Goal: Information Seeking & Learning: Find specific fact

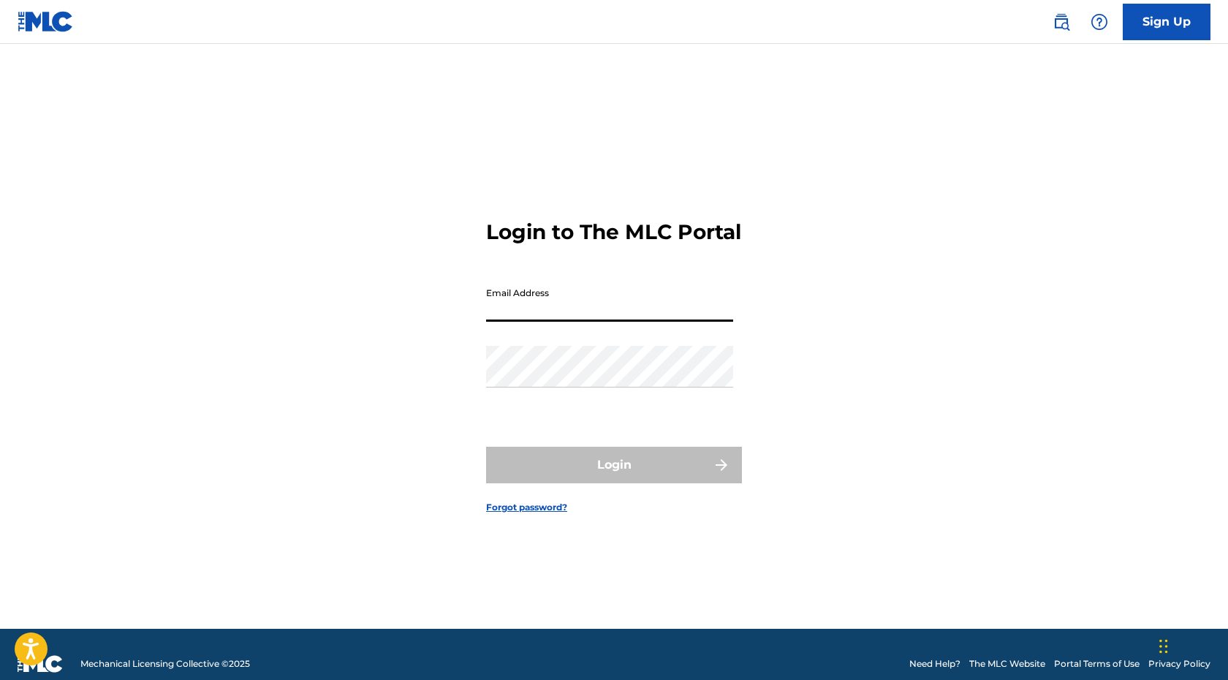
type input "[EMAIL_ADDRESS][DOMAIN_NAME]"
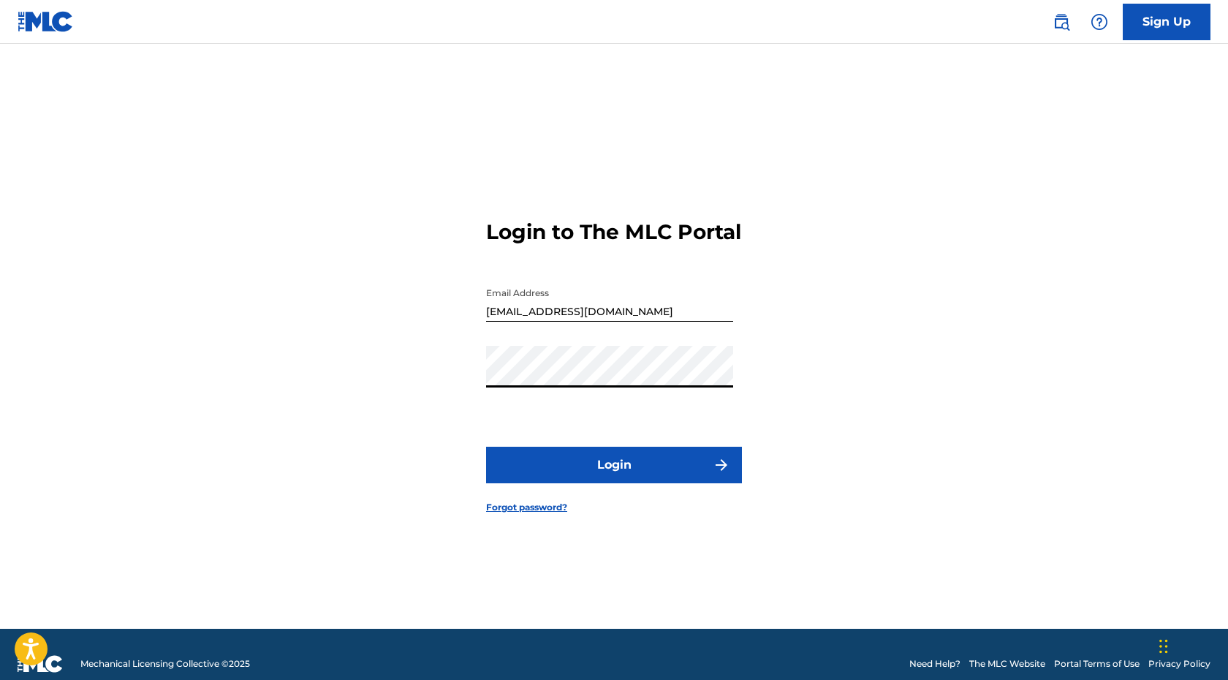
click at [611, 483] on button "Login" at bounding box center [614, 465] width 256 height 37
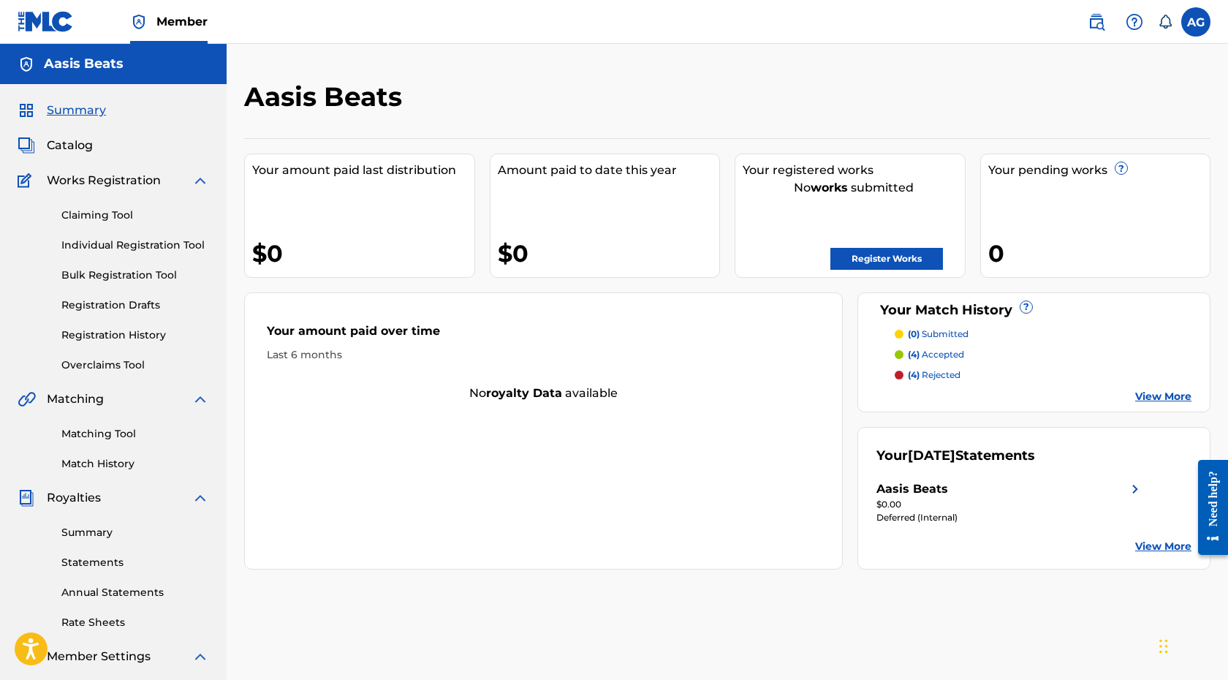
click at [162, 340] on link "Registration History" at bounding box center [135, 335] width 148 height 15
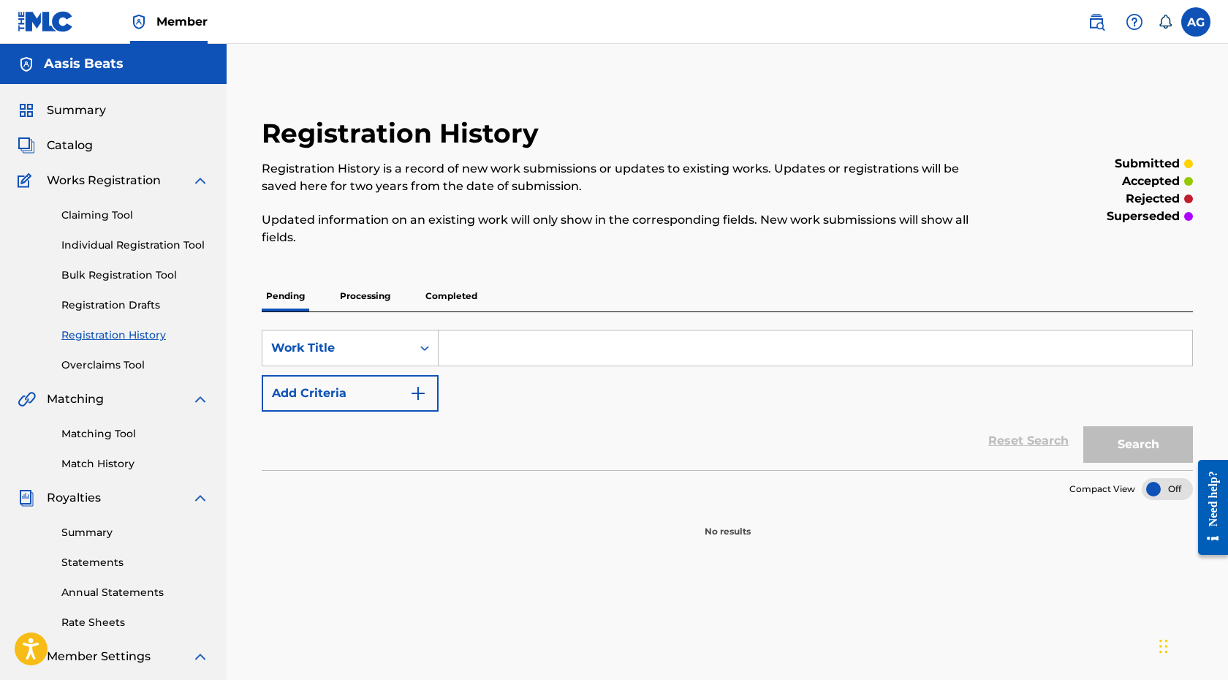
click at [373, 296] on p "Processing" at bounding box center [365, 296] width 59 height 31
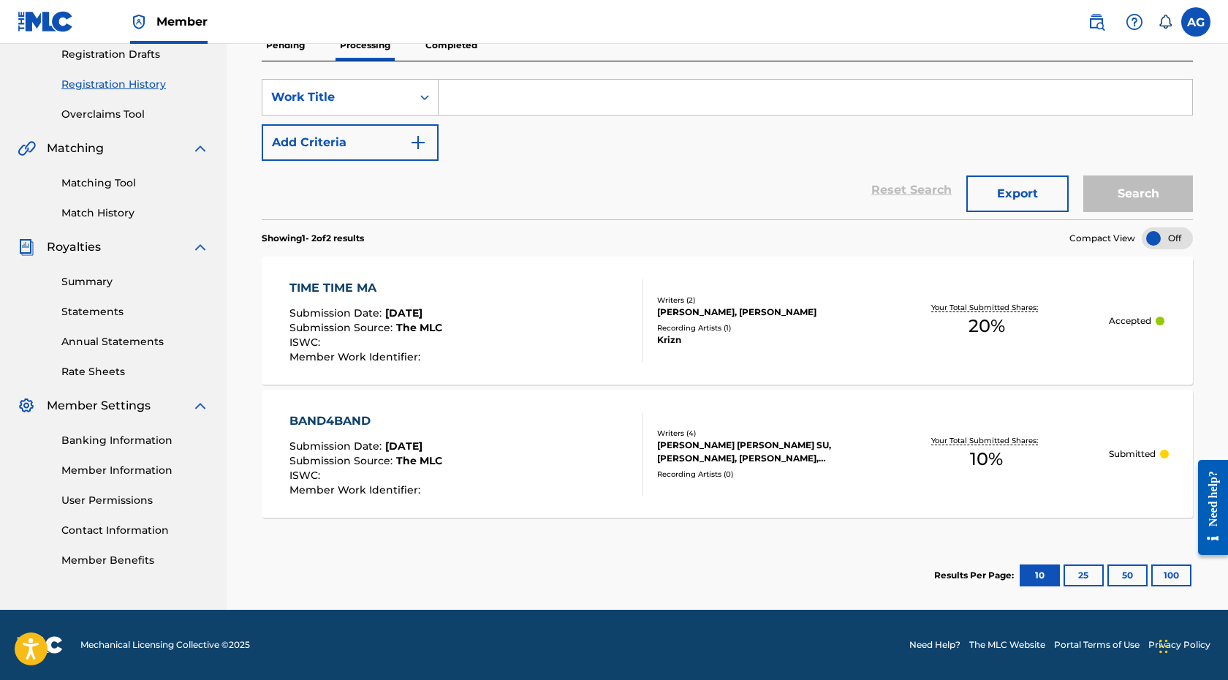
scroll to position [251, 0]
click at [513, 305] on div "TIME TIME MA Submission Date : Aug 18, 2025 Submission Source : The MLC ISWC : …" at bounding box center [467, 320] width 354 height 83
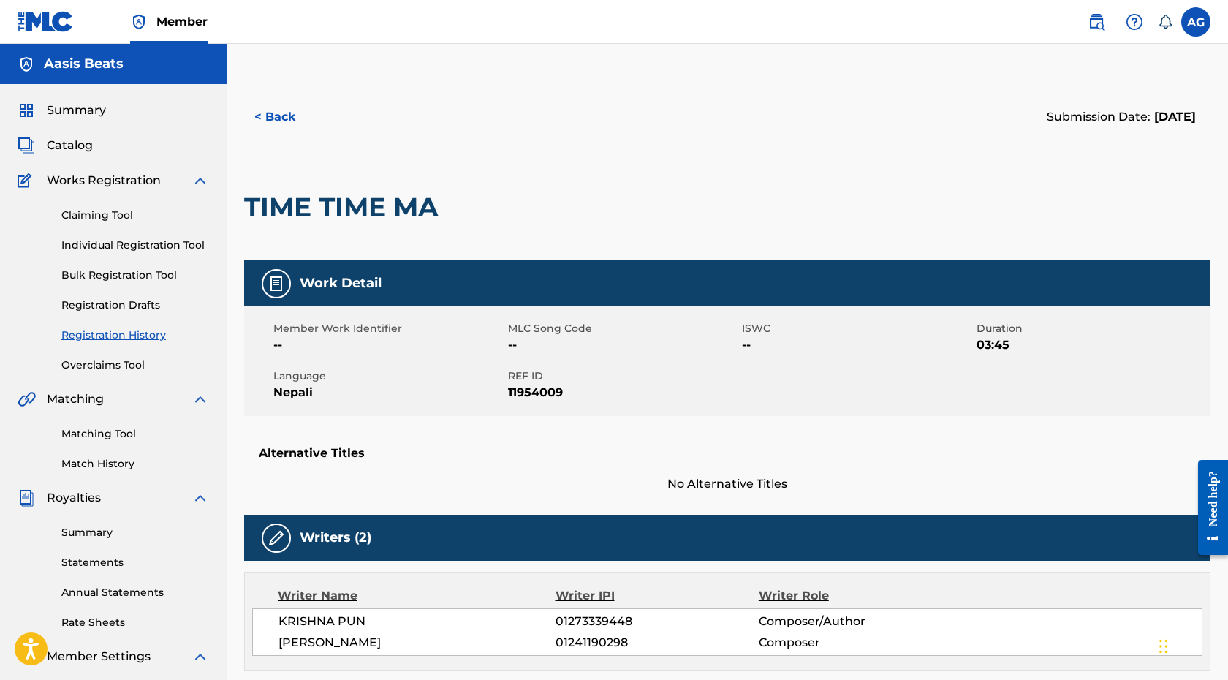
click at [297, 118] on button "< Back" at bounding box center [288, 117] width 88 height 37
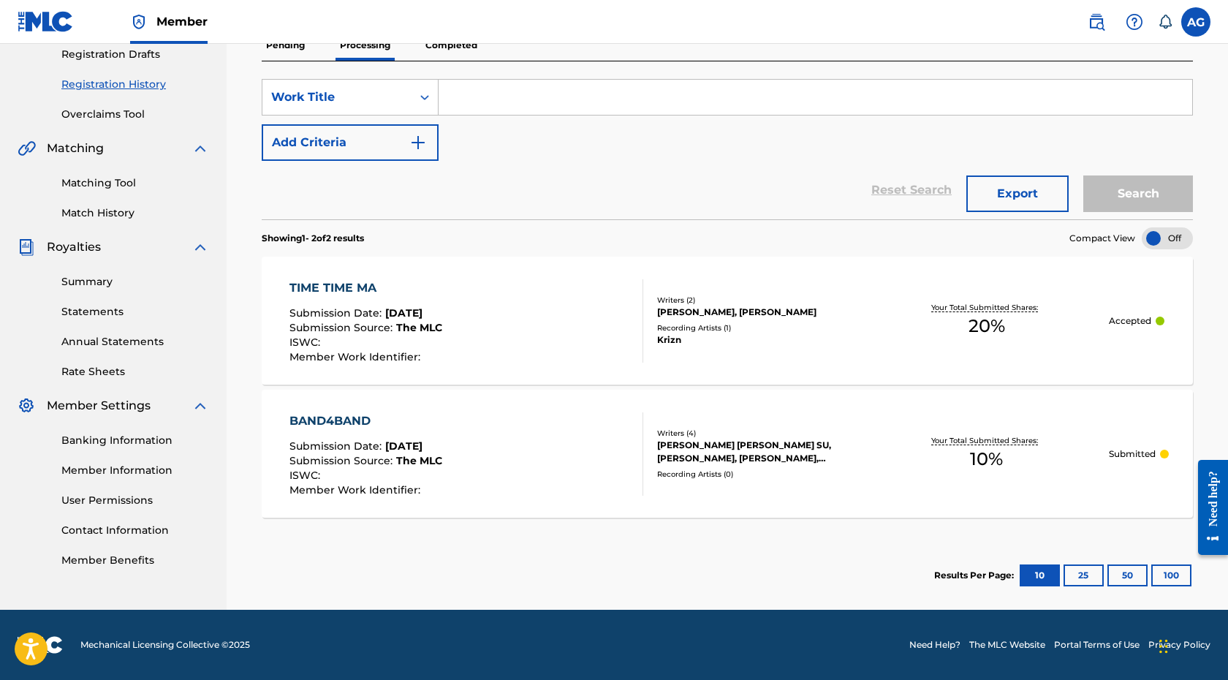
scroll to position [251, 0]
click at [487, 310] on div "TIME TIME MA Submission Date : Aug 18, 2025 Submission Source : The MLC ISWC : …" at bounding box center [467, 320] width 354 height 83
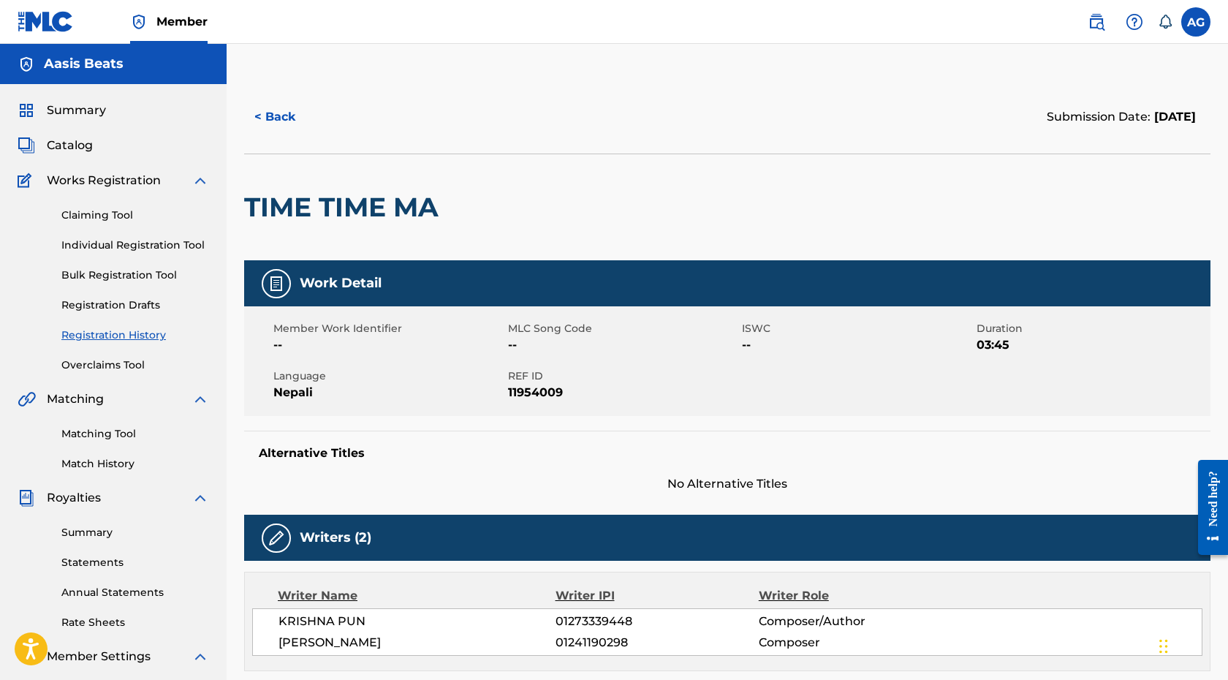
click at [284, 126] on button "< Back" at bounding box center [288, 117] width 88 height 37
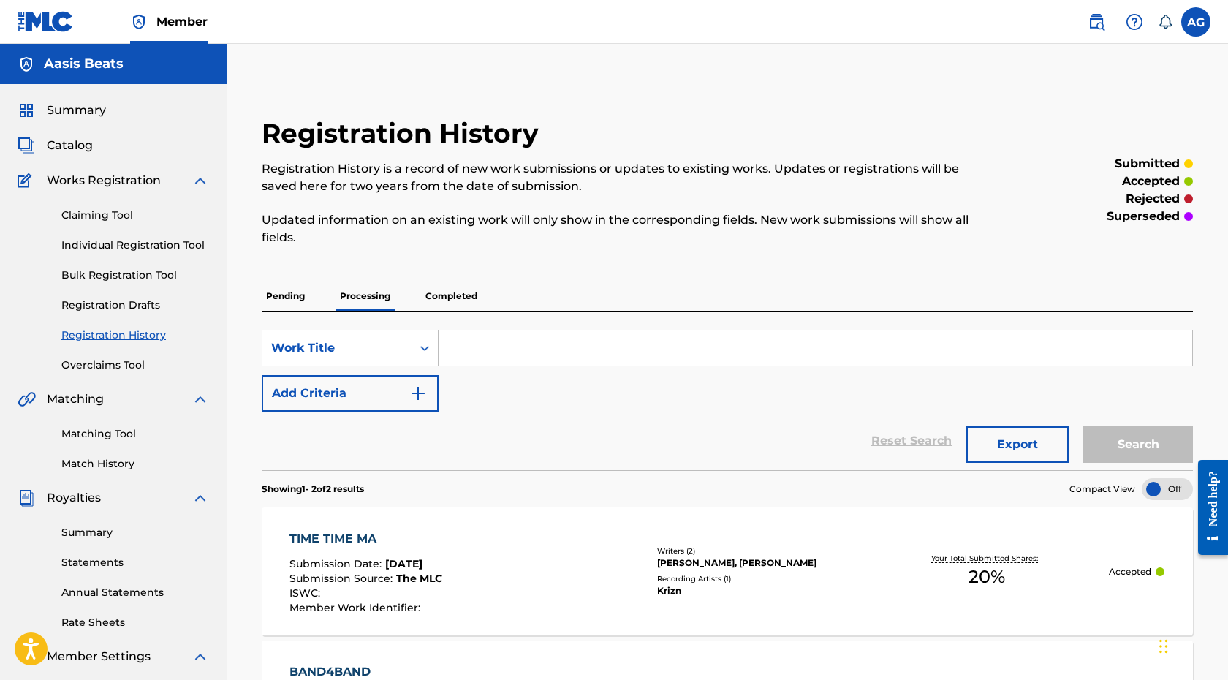
click at [83, 145] on span "Catalog" at bounding box center [70, 146] width 46 height 18
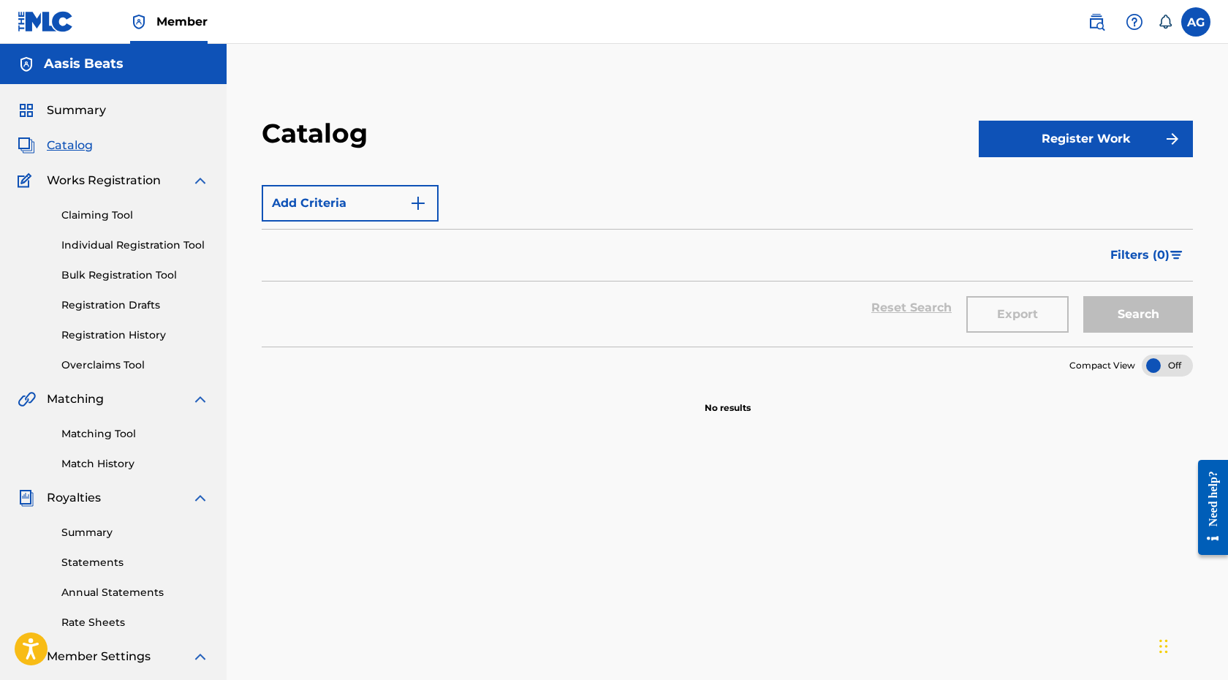
click at [83, 145] on span "Catalog" at bounding box center [70, 146] width 46 height 18
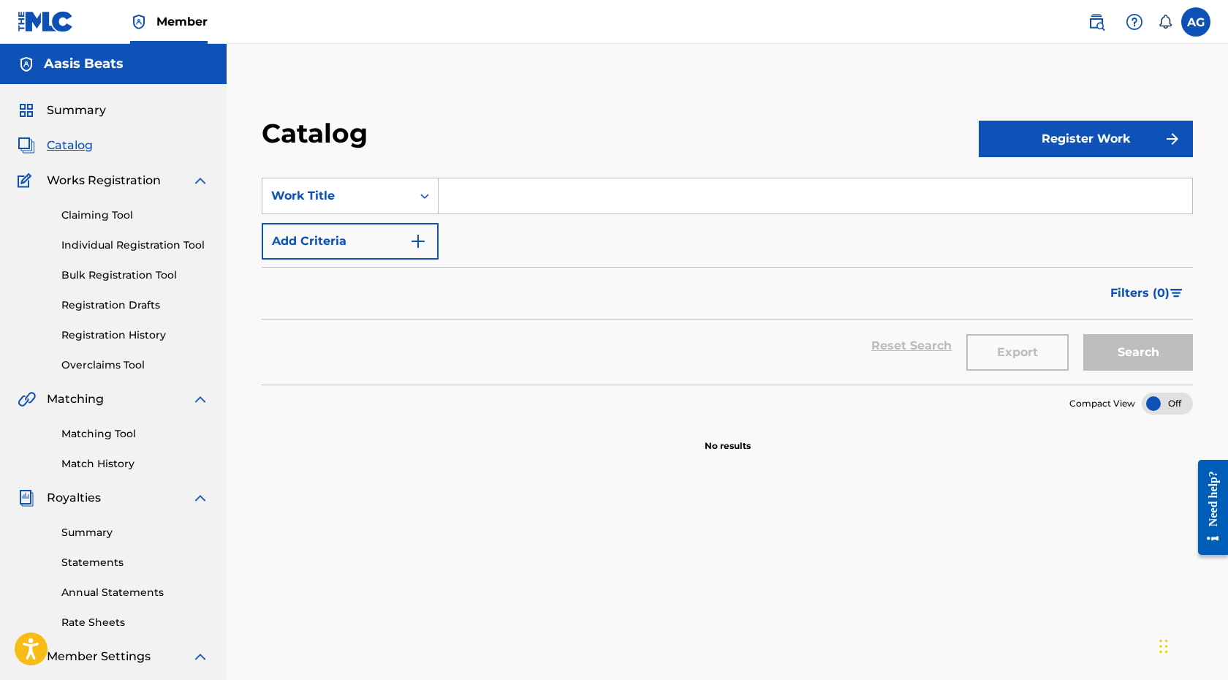
click at [145, 332] on link "Registration History" at bounding box center [135, 335] width 148 height 15
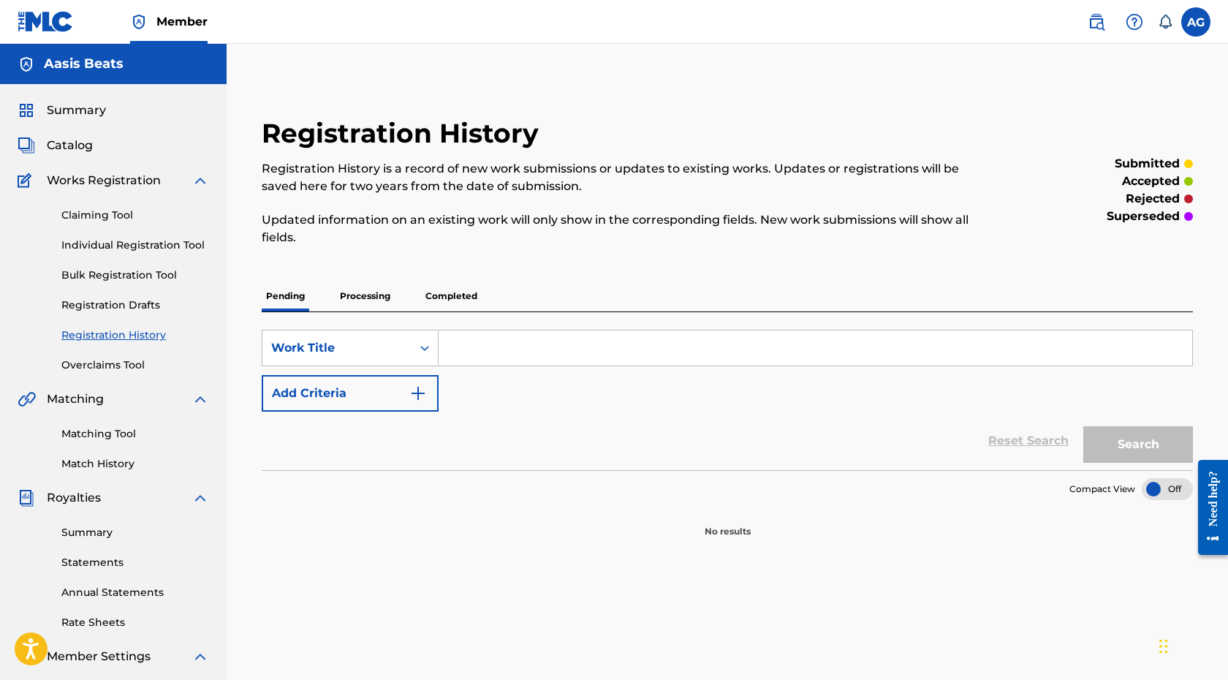
click at [381, 302] on p "Processing" at bounding box center [365, 296] width 59 height 31
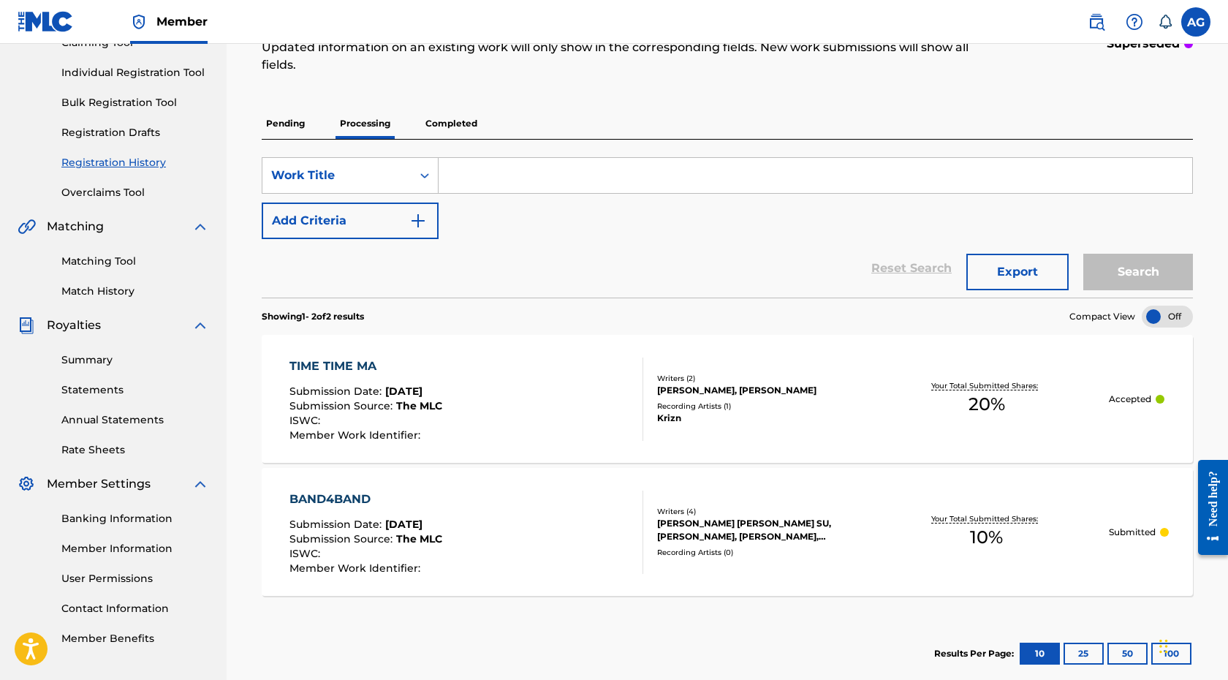
scroll to position [173, 0]
click at [502, 505] on div "BAND4BAND Submission Date : Aug 13, 2025 Submission Source : The MLC ISWC : Mem…" at bounding box center [467, 531] width 354 height 83
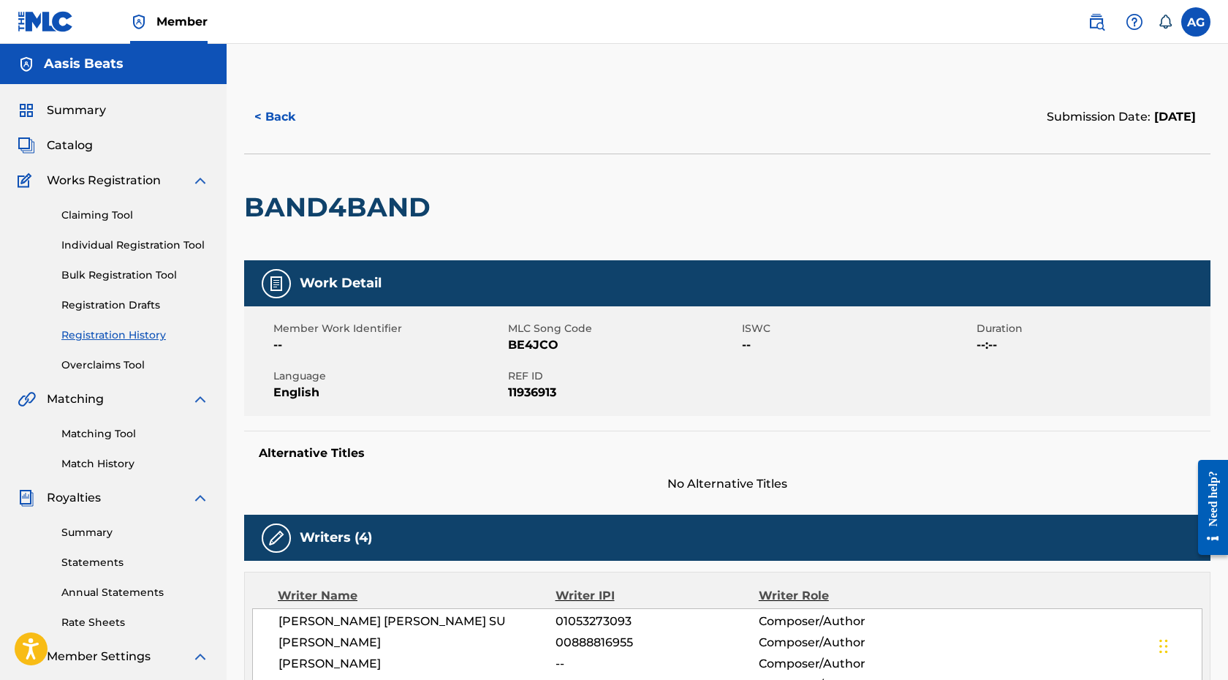
click at [310, 109] on button "< Back" at bounding box center [288, 117] width 88 height 37
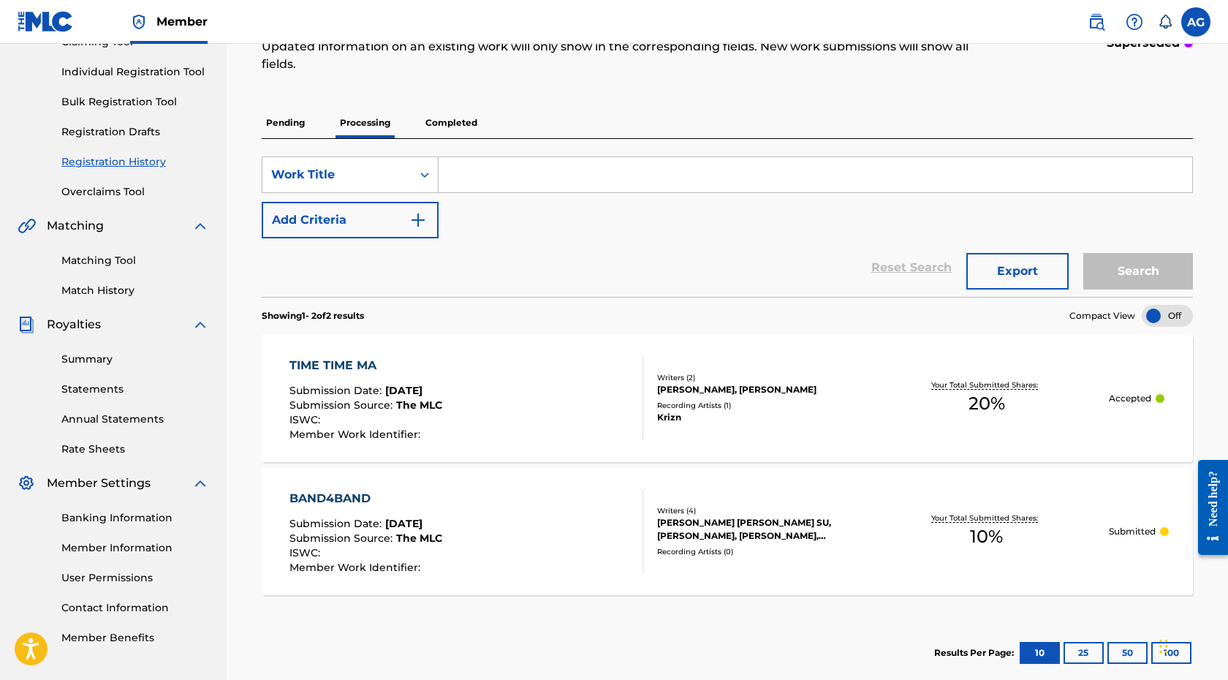
click at [442, 420] on div "ISWC :" at bounding box center [366, 422] width 153 height 15
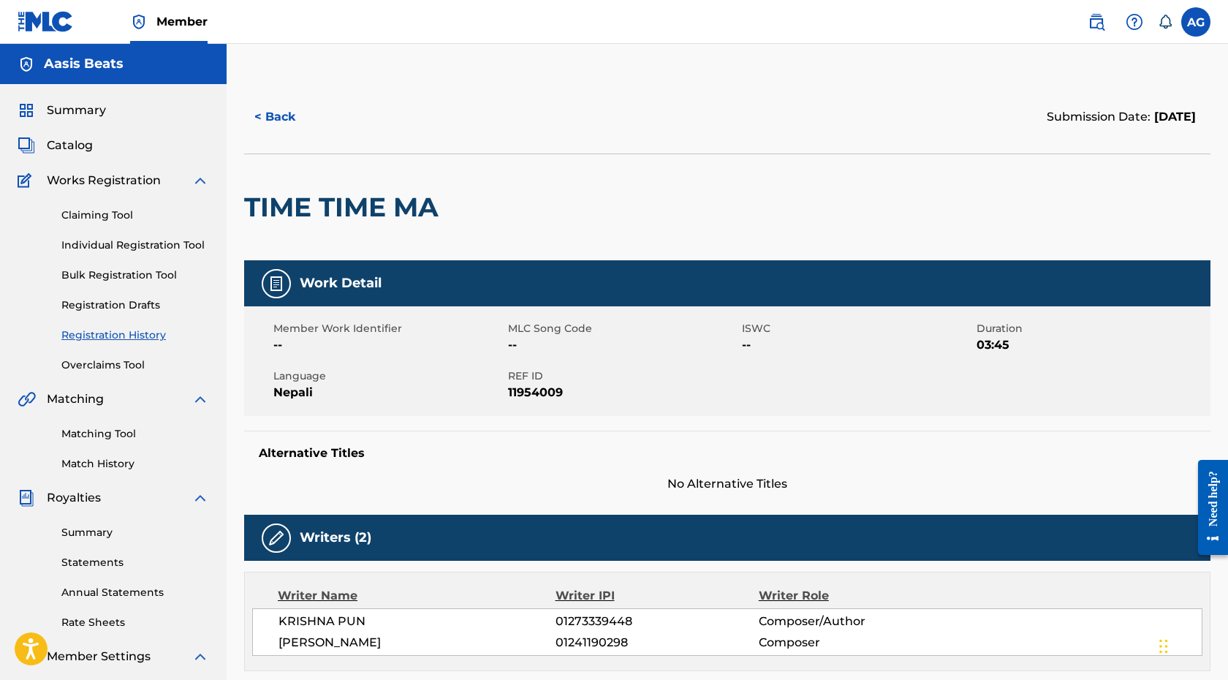
click at [284, 108] on button "< Back" at bounding box center [288, 117] width 88 height 37
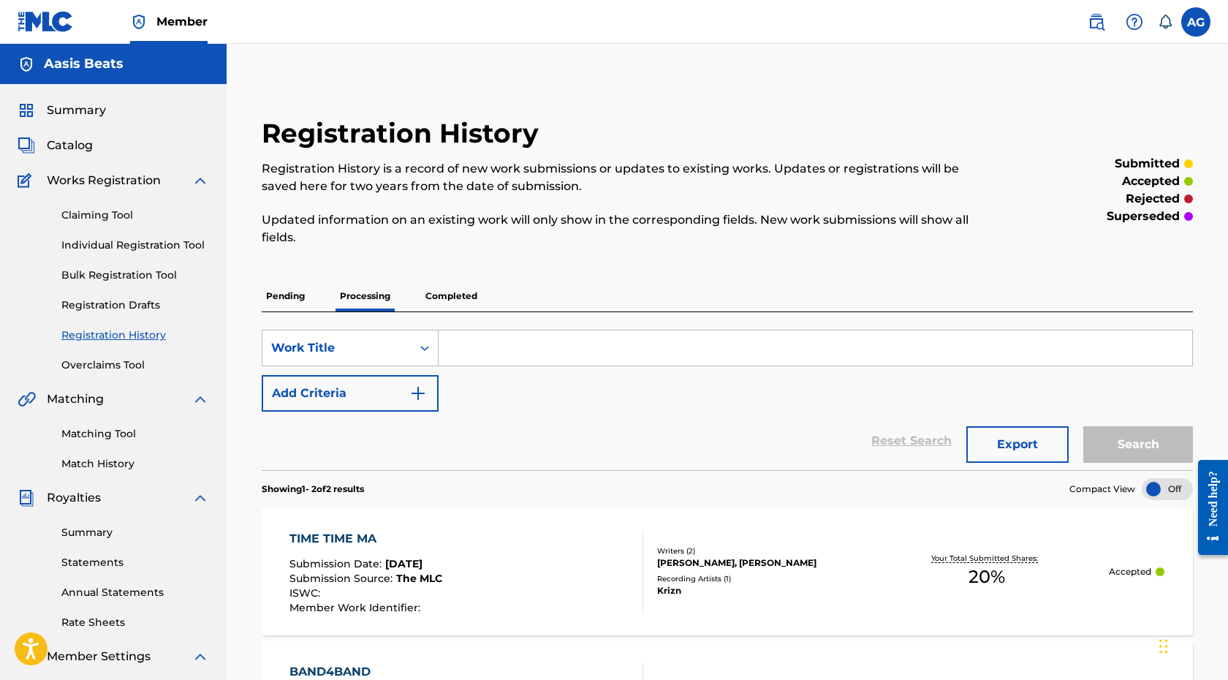
scroll to position [173, 0]
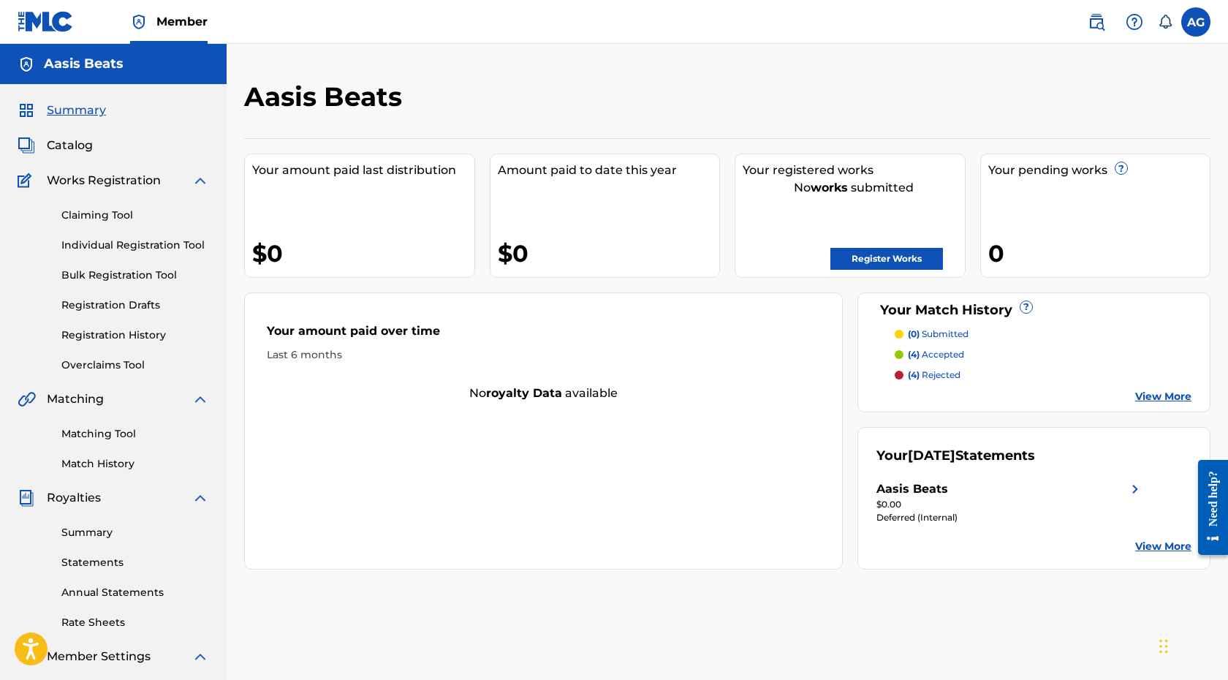
click at [1097, 17] on img at bounding box center [1097, 22] width 18 height 18
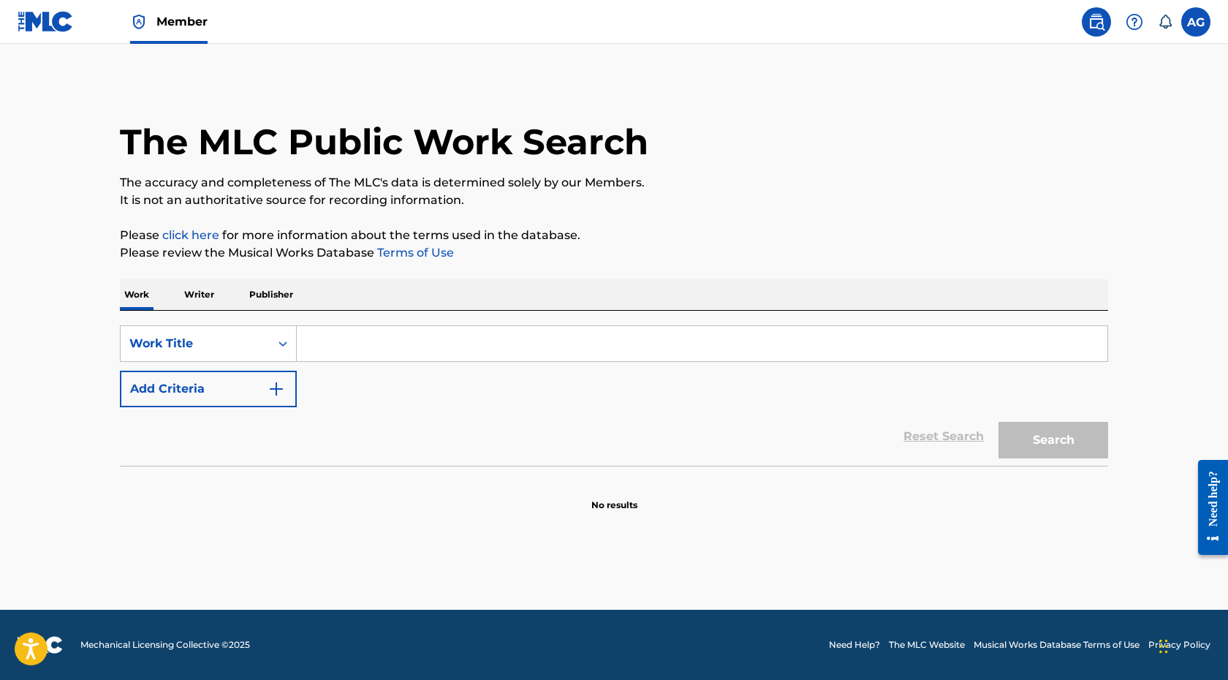
click at [524, 336] on input "Search Form" at bounding box center [702, 343] width 811 height 35
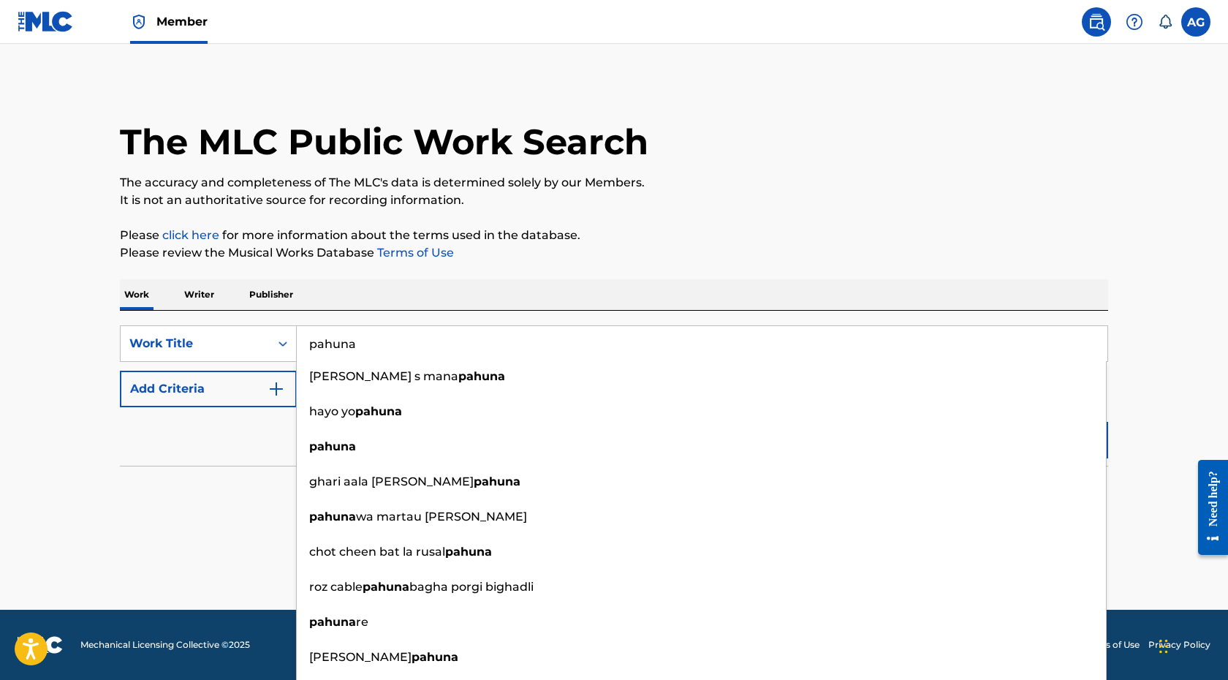
type input "pahuna"
click at [1134, 298] on main "The MLC Public Work Search The accuracy and completeness of The MLC's data is d…" at bounding box center [614, 327] width 1228 height 566
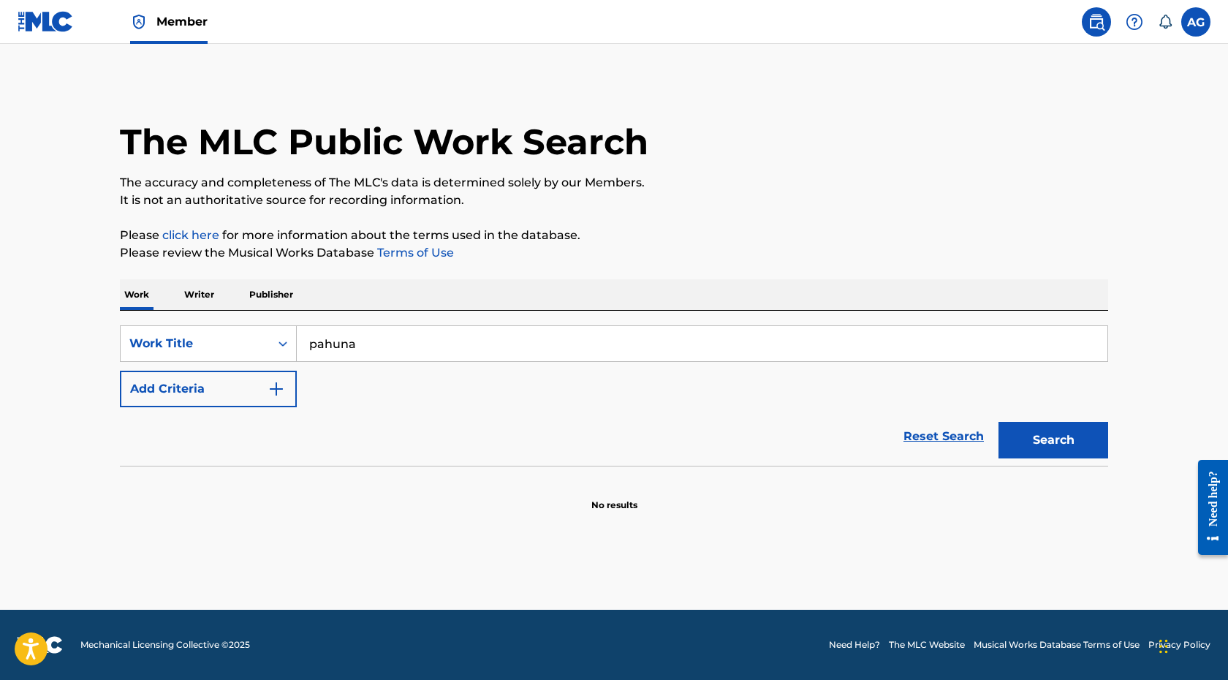
click at [238, 404] on button "Add Criteria" at bounding box center [208, 389] width 177 height 37
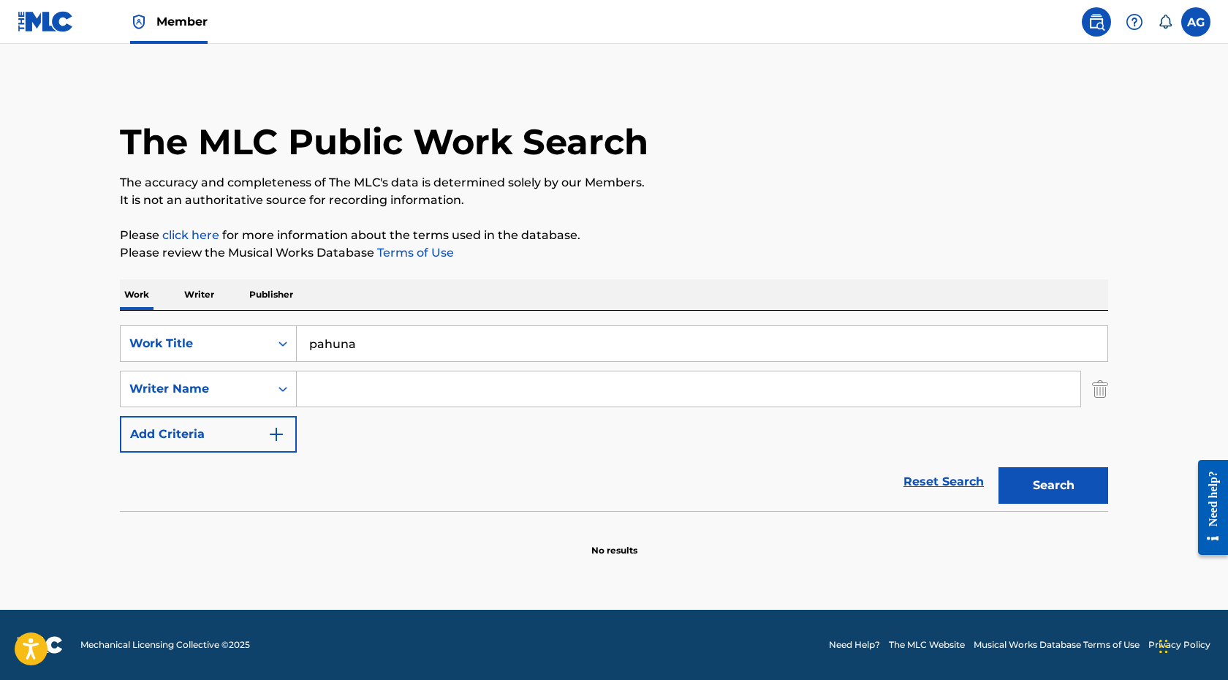
click at [365, 390] on input "Search Form" at bounding box center [689, 388] width 784 height 35
type input "sushant kc"
click at [1090, 468] on button "Search" at bounding box center [1054, 485] width 110 height 37
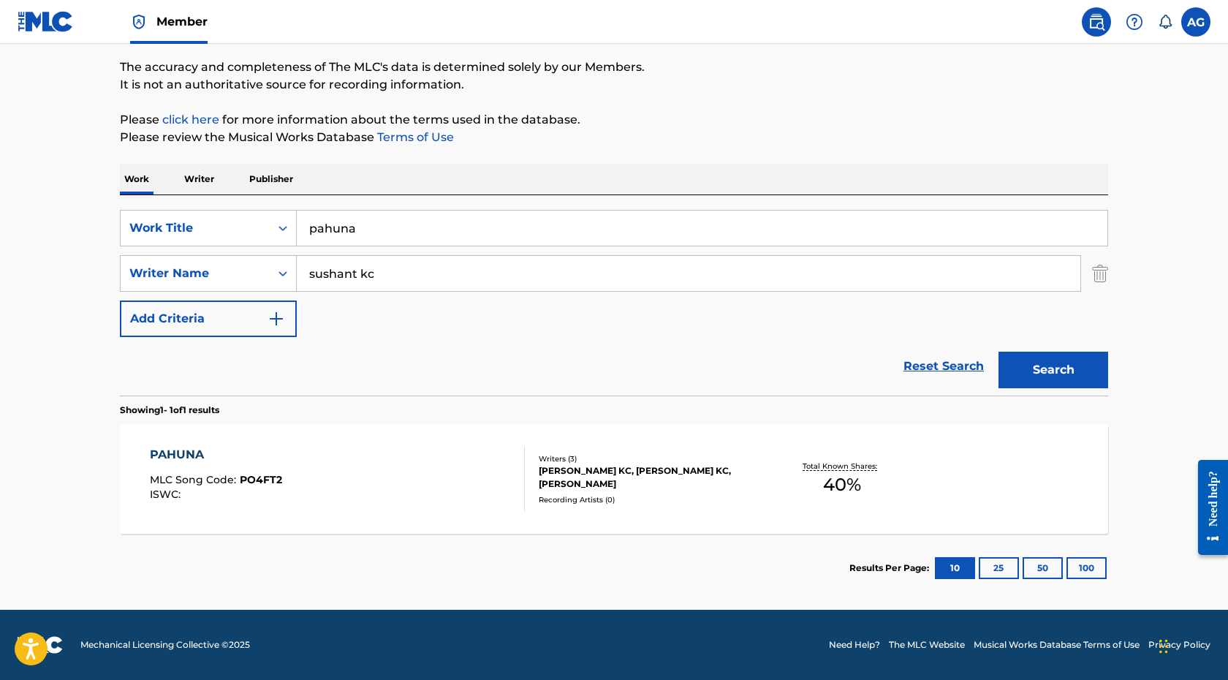
scroll to position [116, 0]
click at [699, 464] on div "Writers ( 3 )" at bounding box center [649, 458] width 221 height 11
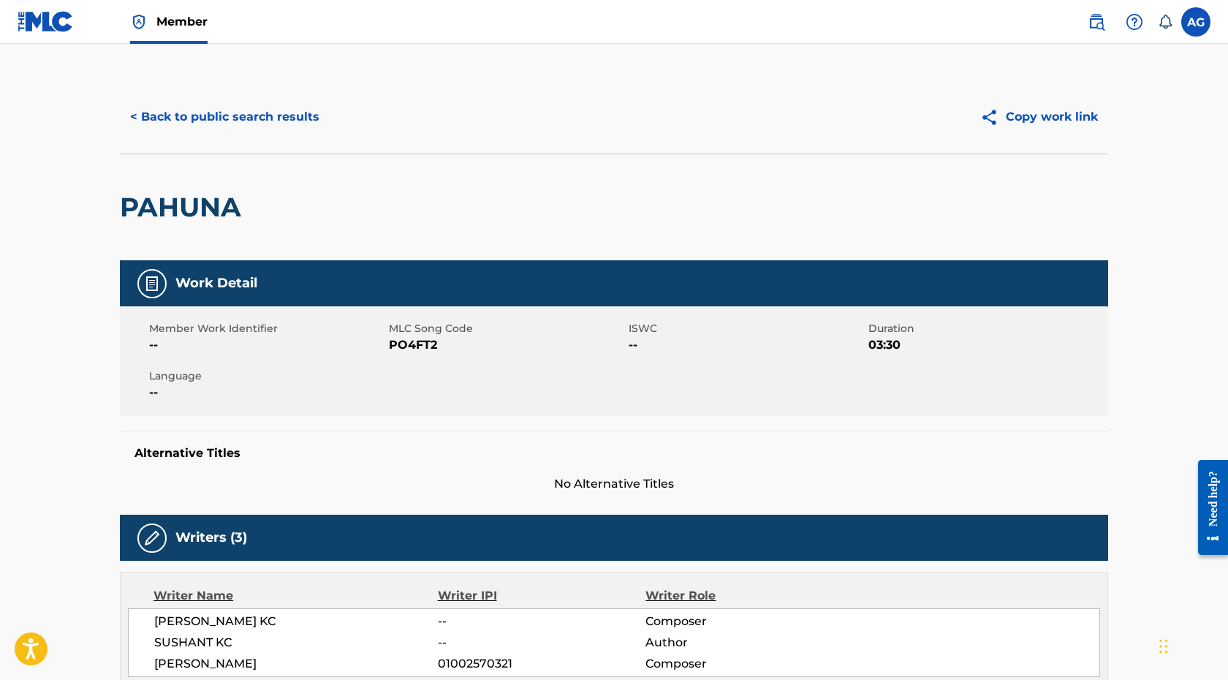
click at [245, 116] on button "< Back to public search results" at bounding box center [225, 117] width 210 height 37
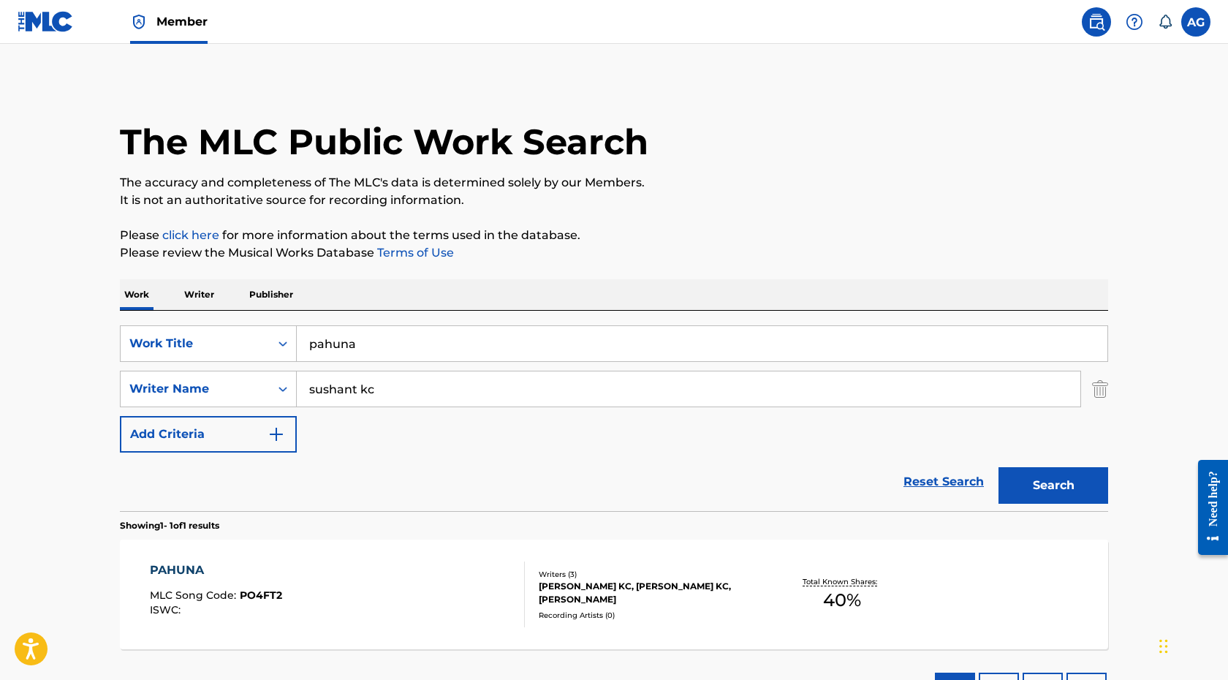
click at [408, 335] on input "pahuna" at bounding box center [702, 343] width 811 height 35
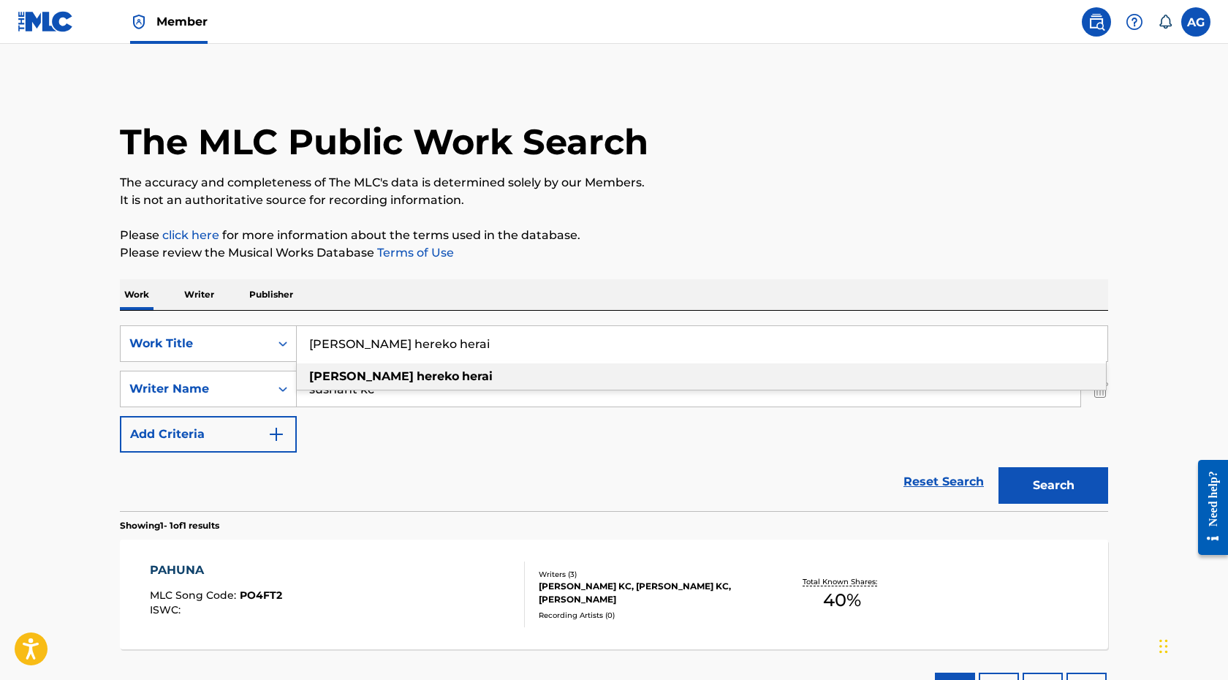
type input "[PERSON_NAME] hereko herai"
click at [435, 435] on div "SearchWithCriteriae1932217-3164-4399-818a-6d1b4b24e647 Work Title [PERSON_NAME]…" at bounding box center [614, 388] width 989 height 127
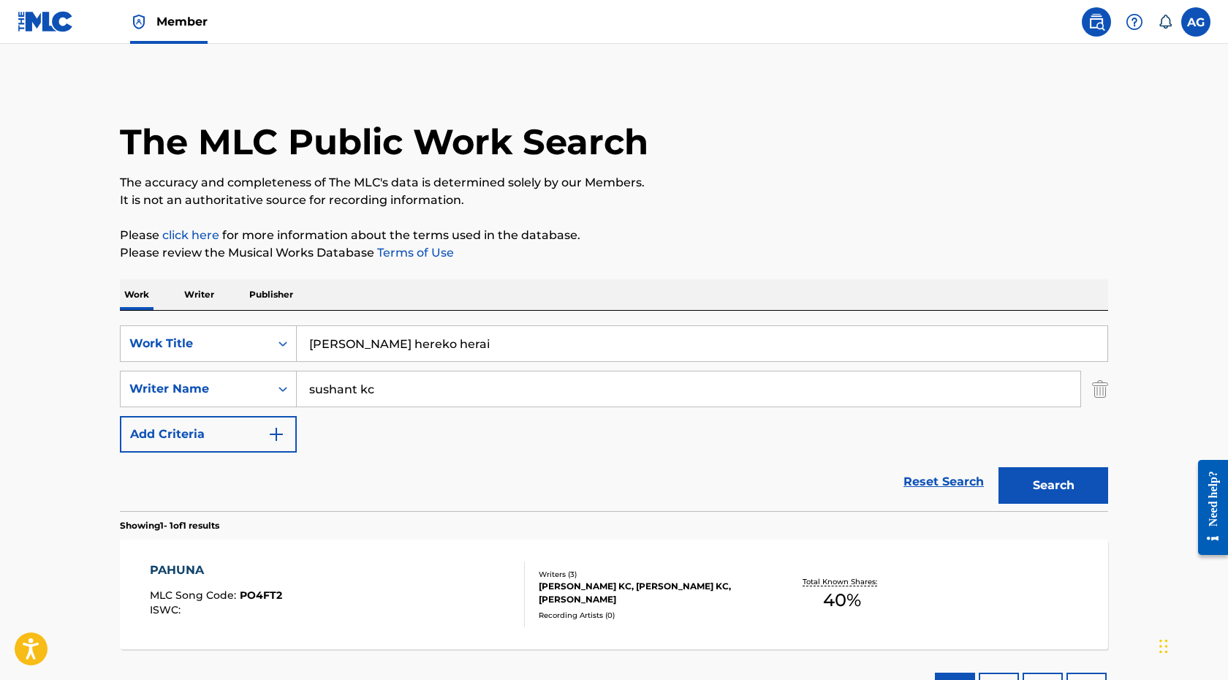
click at [473, 393] on input "sushant kc" at bounding box center [689, 388] width 784 height 35
type input "[PERSON_NAME]"
click at [1055, 493] on button "Search" at bounding box center [1054, 485] width 110 height 37
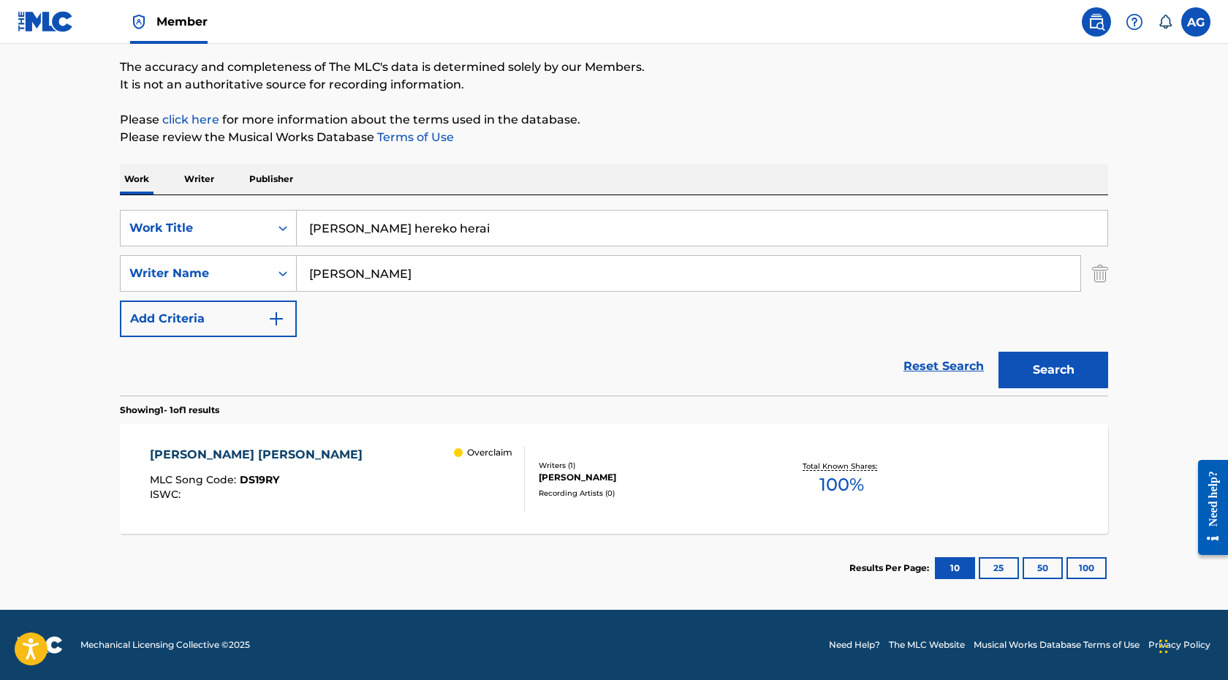
scroll to position [116, 0]
click at [668, 478] on div "[PERSON_NAME]" at bounding box center [649, 477] width 221 height 13
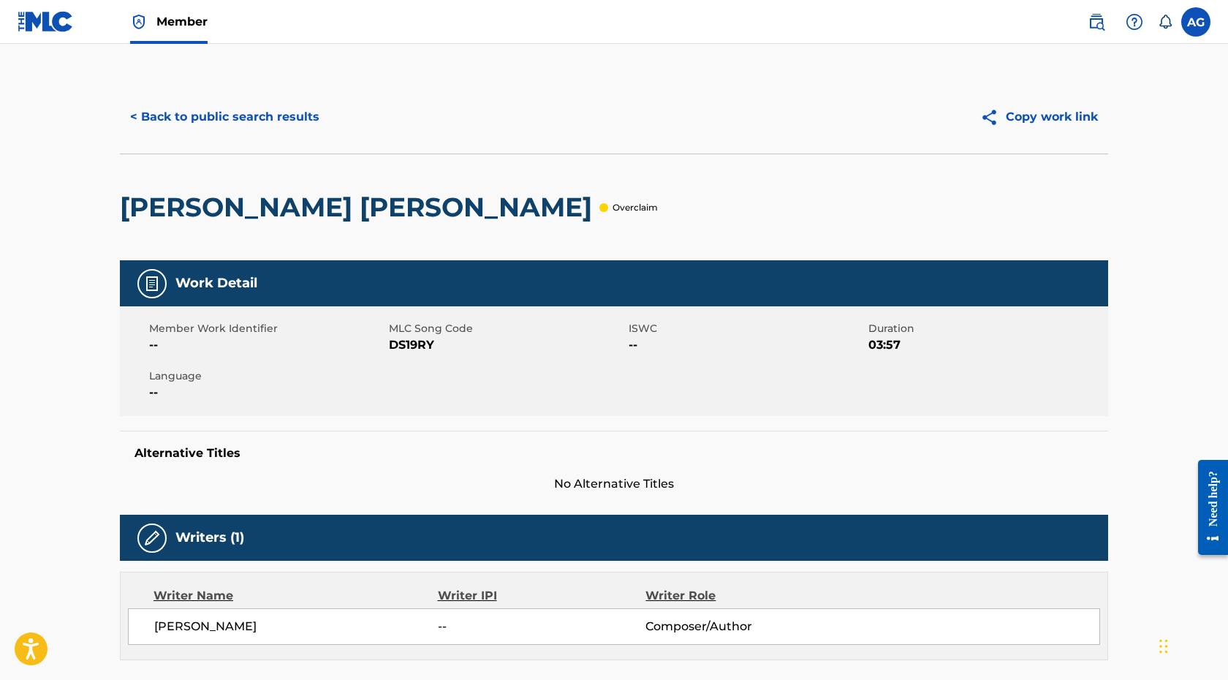
click at [252, 114] on button "< Back to public search results" at bounding box center [225, 117] width 210 height 37
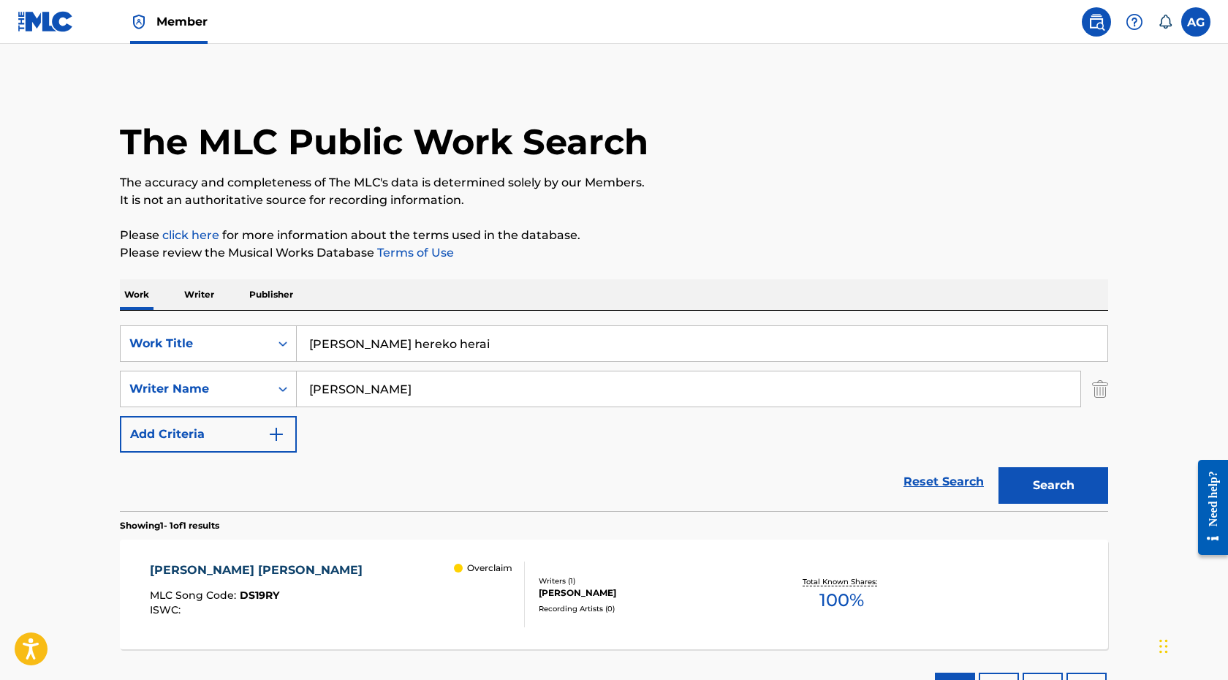
scroll to position [32, 0]
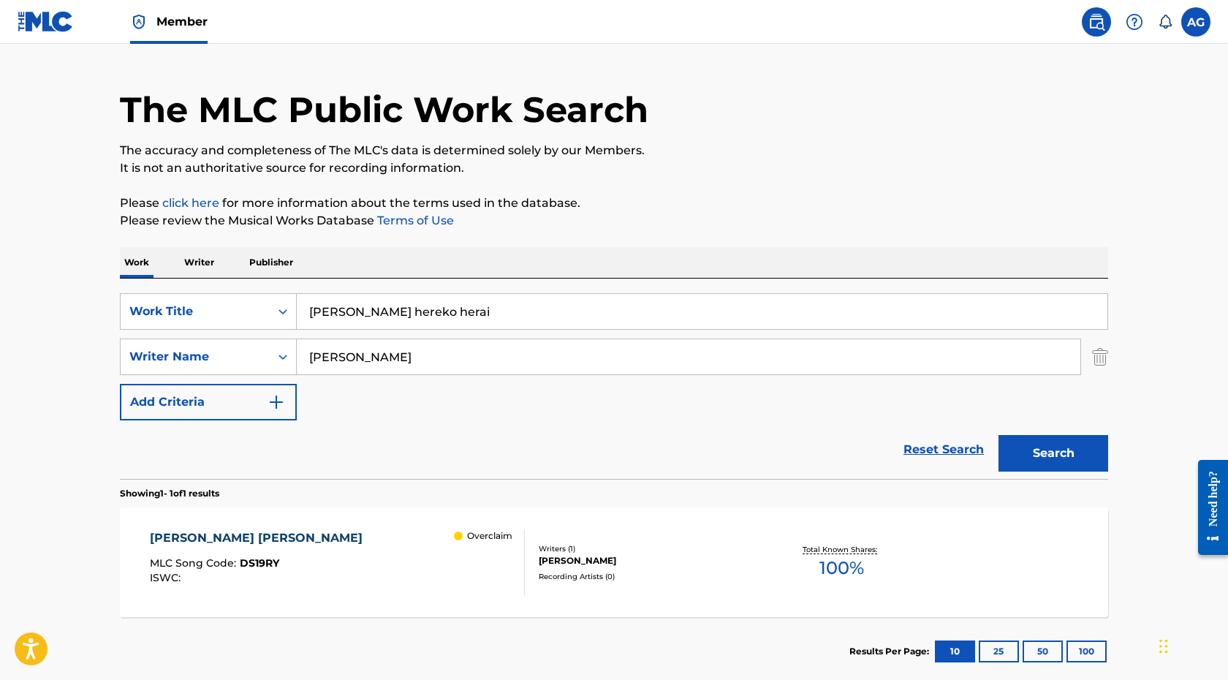
click at [398, 312] on input "[PERSON_NAME] hereko herai" at bounding box center [702, 311] width 811 height 35
type input "kefal haluk"
click at [388, 354] on input "[PERSON_NAME]" at bounding box center [689, 356] width 784 height 35
click at [1084, 442] on button "Search" at bounding box center [1054, 453] width 110 height 37
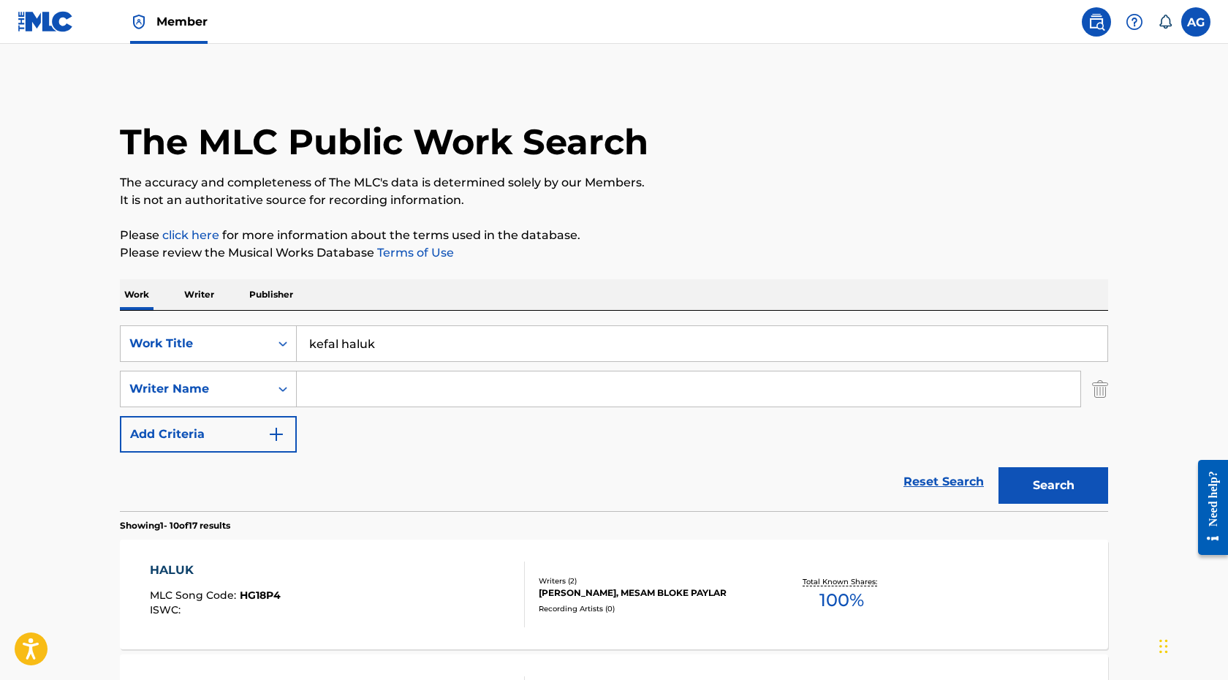
scroll to position [0, 0]
click at [491, 361] on div "kefal haluk" at bounding box center [703, 343] width 812 height 37
click at [494, 359] on input "kefal haluk" at bounding box center [702, 343] width 811 height 35
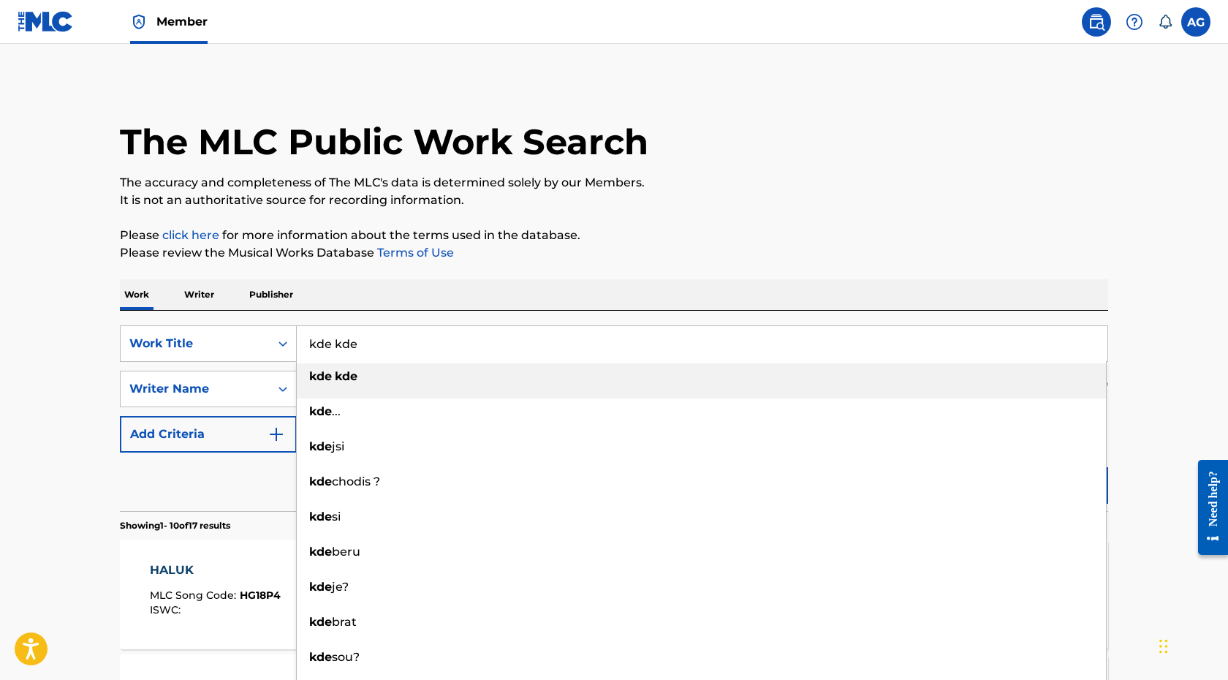
type input "kde kde"
click at [1078, 298] on div "Work Writer Publisher" at bounding box center [614, 294] width 989 height 31
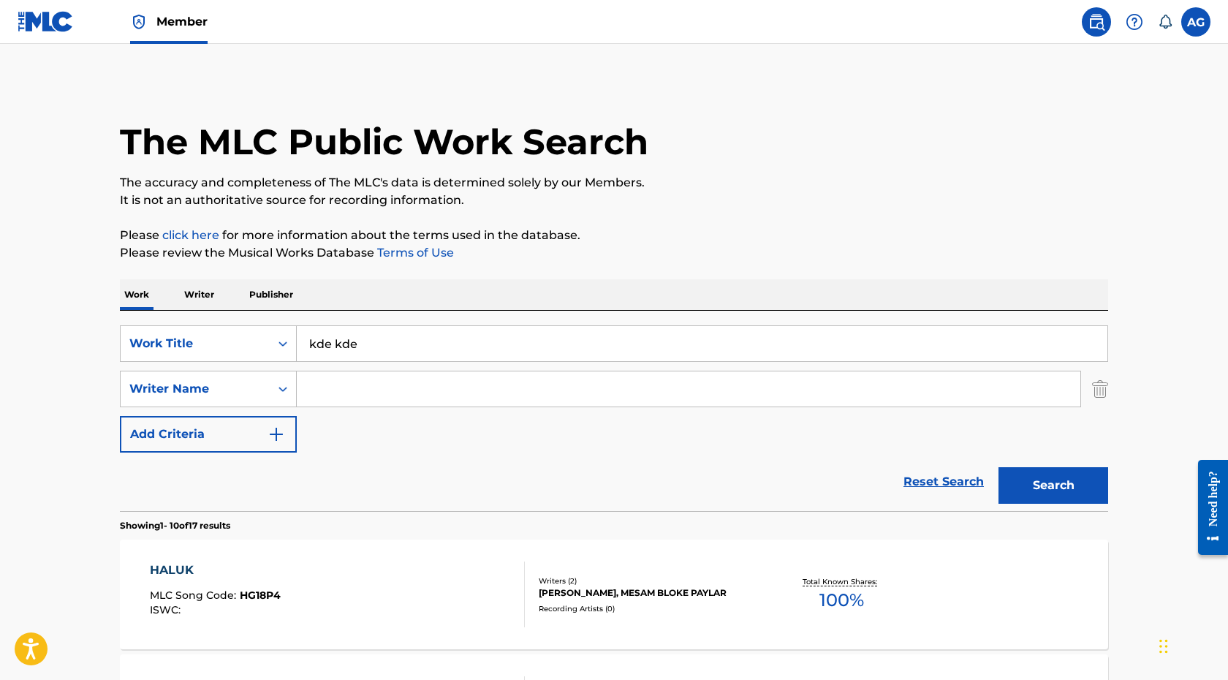
click at [914, 373] on input "Search Form" at bounding box center [689, 388] width 784 height 35
type input "arjan"
click at [1106, 495] on button "Search" at bounding box center [1054, 485] width 110 height 37
